Goal: Transaction & Acquisition: Purchase product/service

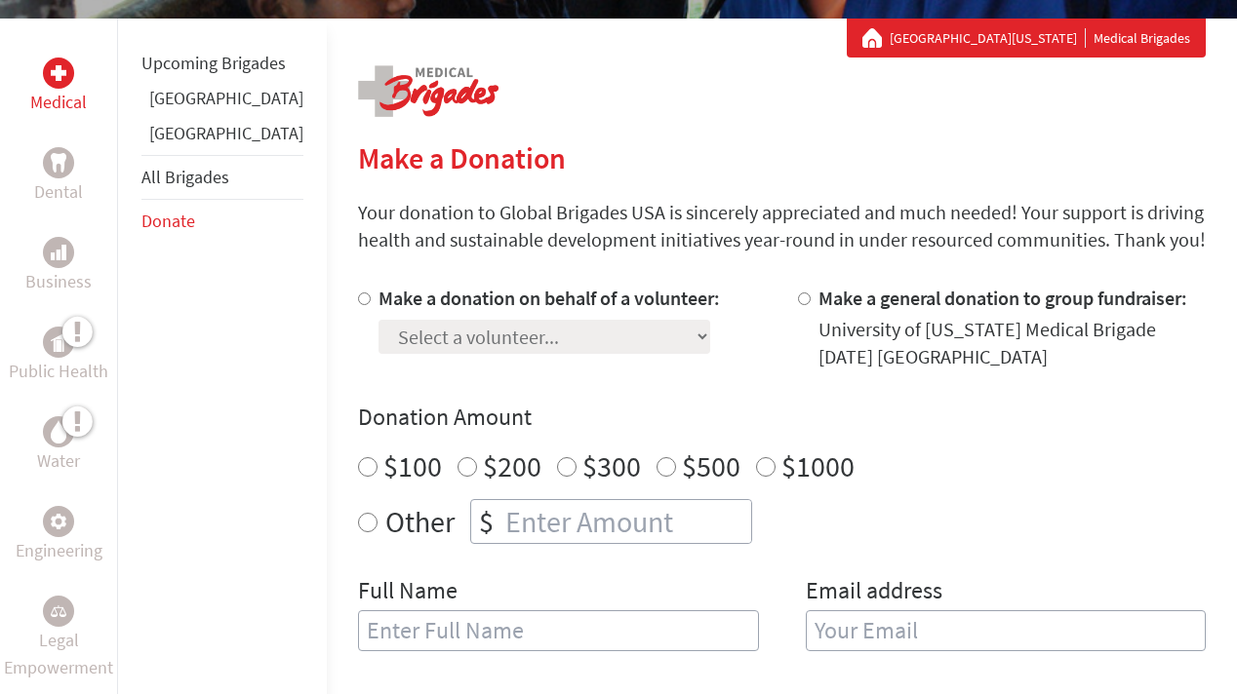
scroll to position [348, 0]
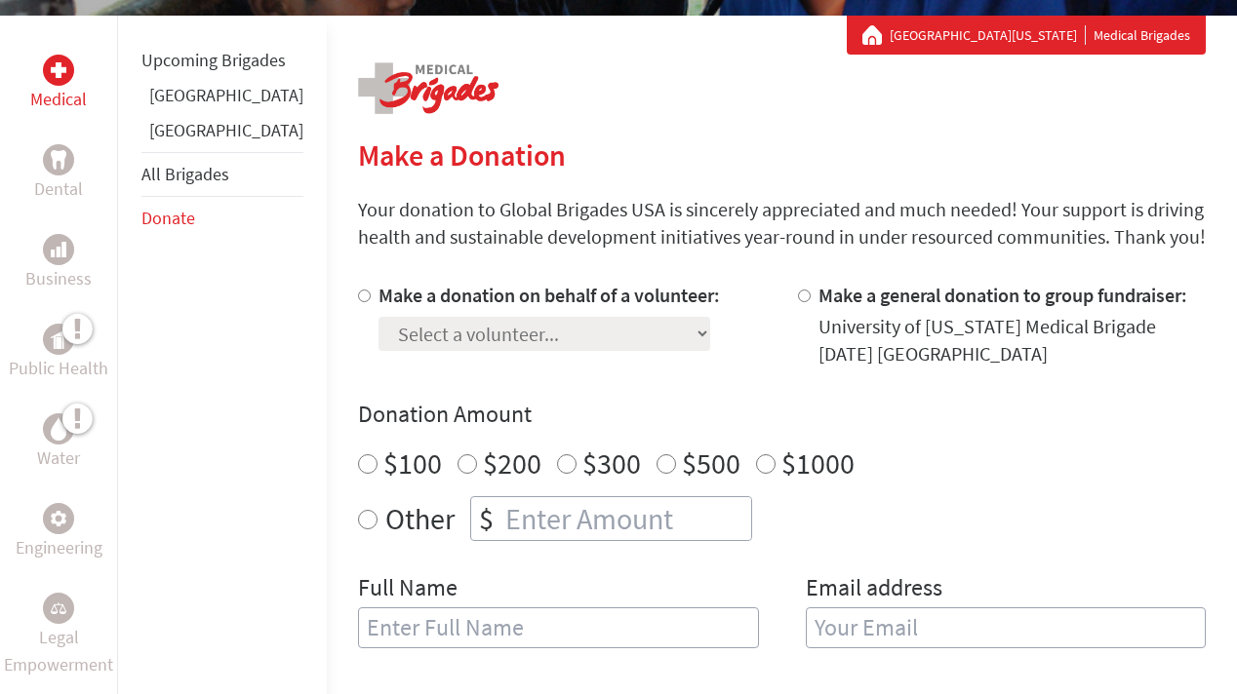
click at [874, 336] on div "University of [US_STATE] Medical Brigade [DATE] [GEOGRAPHIC_DATA]" at bounding box center [1012, 340] width 388 height 55
click at [798, 296] on div at bounding box center [808, 325] width 20 height 86
click at [798, 300] on input "Make a general donation to group fundraiser:" at bounding box center [804, 296] width 13 height 13
radio input "true"
click at [798, 297] on input "Make a general donation to group fundraiser:" at bounding box center [804, 296] width 13 height 13
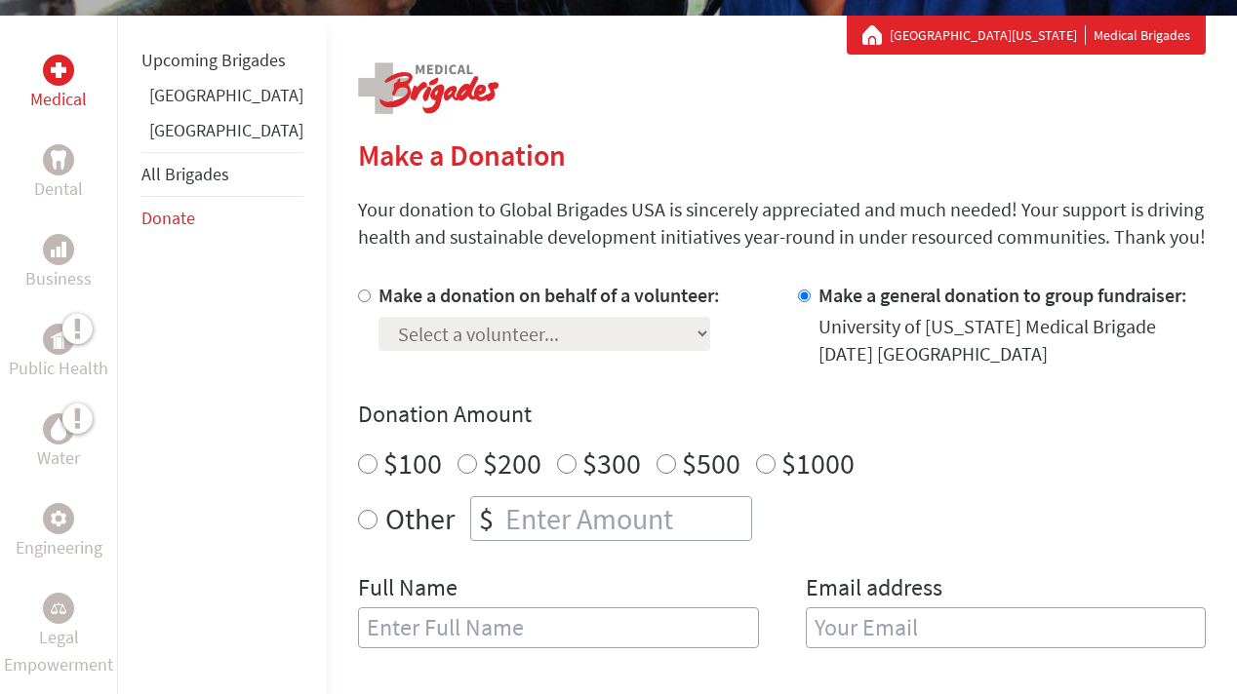
click at [823, 351] on div "University of [US_STATE] Medical Brigade [DATE] [GEOGRAPHIC_DATA]" at bounding box center [1012, 340] width 388 height 55
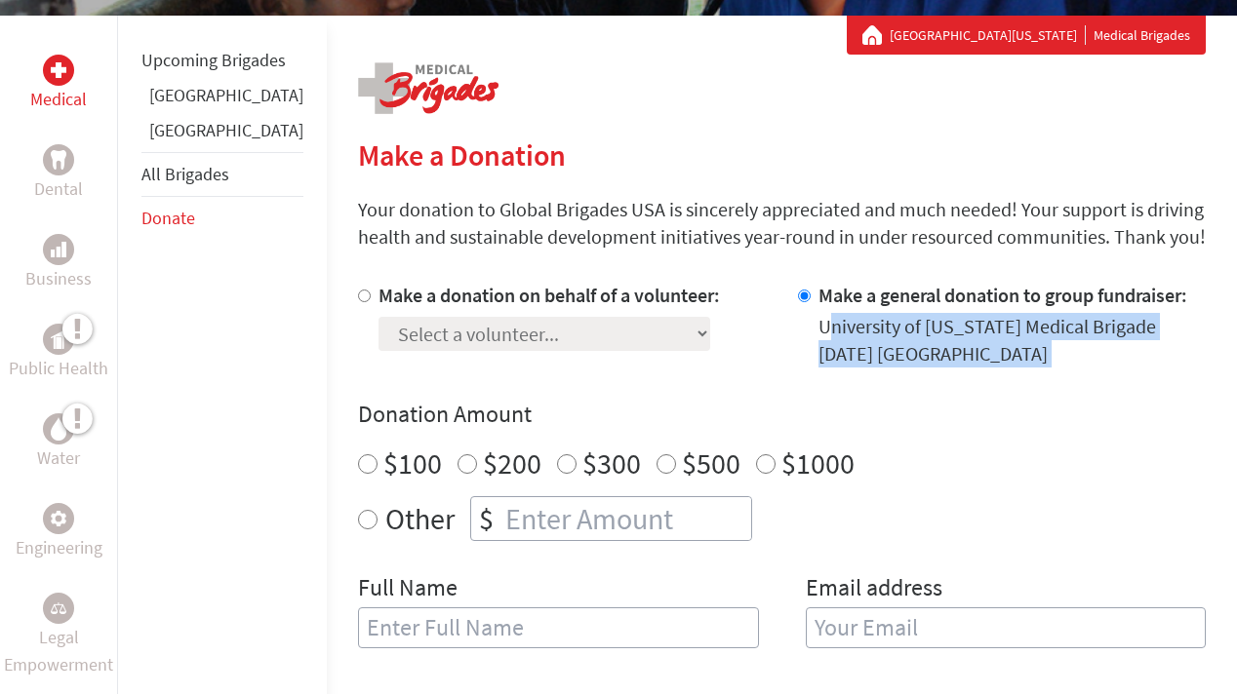
drag, startPoint x: 790, startPoint y: 320, endPoint x: 900, endPoint y: 372, distance: 121.7
click at [900, 372] on div "Make a donation on behalf of a volunteer: Select a volunteer... [PERSON_NAME] […" at bounding box center [782, 477] width 848 height 390
click at [884, 339] on div "University of [US_STATE] Medical Brigade [DATE] [GEOGRAPHIC_DATA]" at bounding box center [1012, 340] width 388 height 55
drag, startPoint x: 907, startPoint y: 362, endPoint x: 788, endPoint y: 327, distance: 124.1
click at [818, 327] on div "University of [US_STATE] Medical Brigade [DATE] [GEOGRAPHIC_DATA]" at bounding box center [1012, 340] width 388 height 55
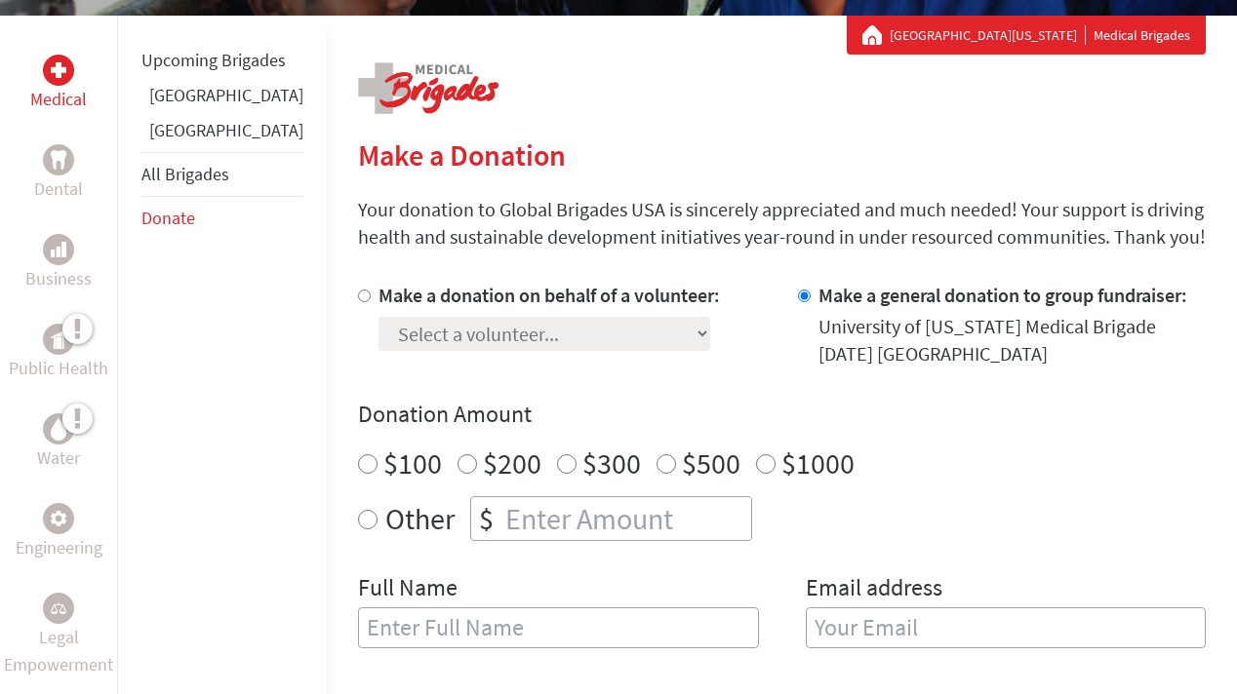
click at [936, 383] on div "Make a donation on behalf of a volunteer: Select a volunteer... [PERSON_NAME] […" at bounding box center [782, 477] width 848 height 390
click at [268, 293] on div "Medical Dental Business Public Health Water Engineering Legal Empowerment Upcom…" at bounding box center [618, 595] width 1237 height 1158
click at [378, 291] on label "Make a donation on behalf of a volunteer:" at bounding box center [548, 295] width 341 height 24
click at [358, 291] on input "Make a donation on behalf of a volunteer:" at bounding box center [364, 296] width 13 height 13
radio input "true"
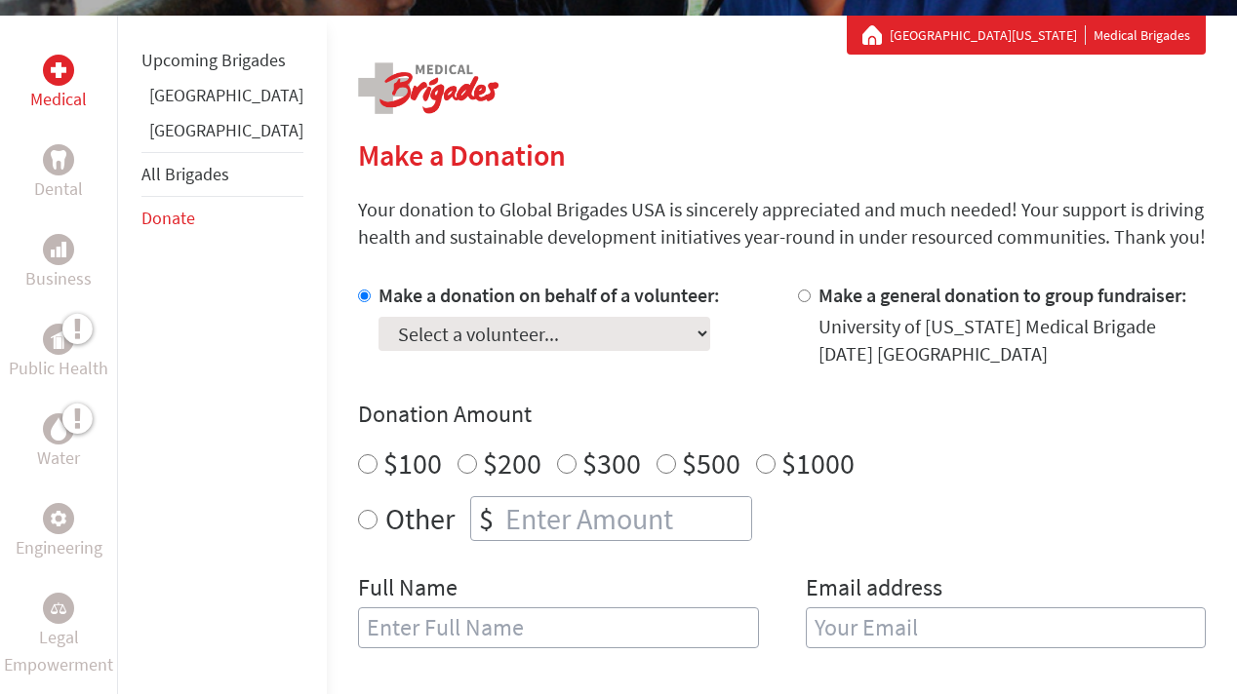
click at [416, 326] on select "Select a volunteer... [PERSON_NAME] [PERSON_NAME] [PERSON_NAME] Emercin [PERSON…" at bounding box center [544, 334] width 332 height 34
click at [798, 296] on div at bounding box center [808, 325] width 20 height 86
click at [483, 331] on select "Select a volunteer... [PERSON_NAME] [PERSON_NAME] [PERSON_NAME] Emercin [PERSON…" at bounding box center [544, 334] width 332 height 34
